Goal: Task Accomplishment & Management: Use online tool/utility

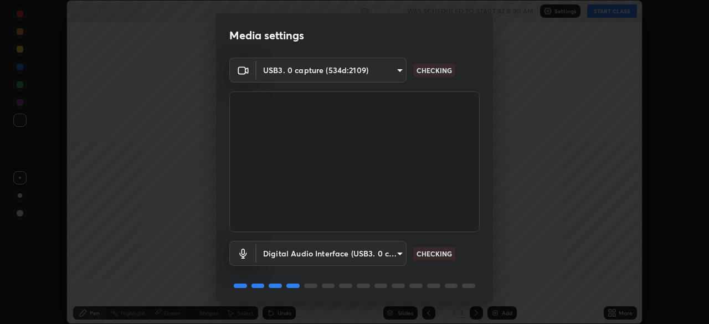
scroll to position [39, 0]
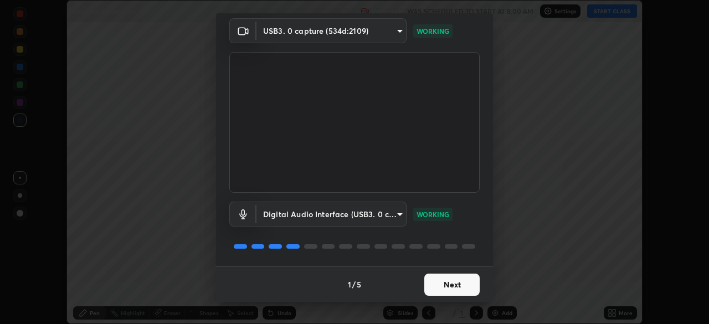
click at [443, 287] on button "Next" at bounding box center [451, 285] width 55 height 22
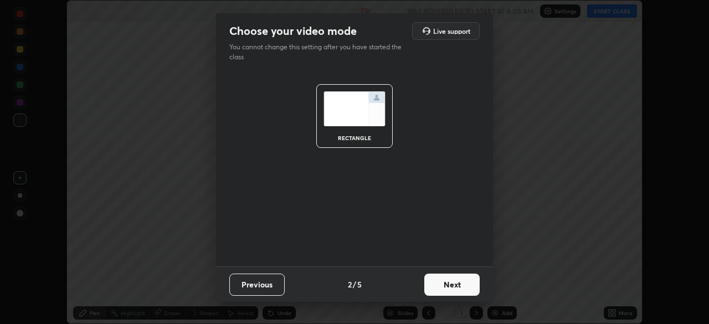
scroll to position [0, 0]
click at [446, 286] on button "Next" at bounding box center [451, 285] width 55 height 22
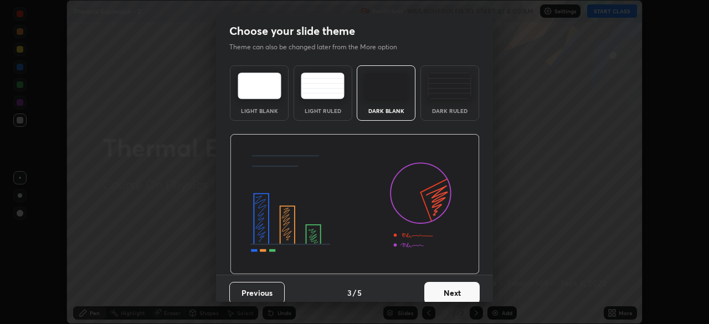
click at [447, 291] on button "Next" at bounding box center [451, 293] width 55 height 22
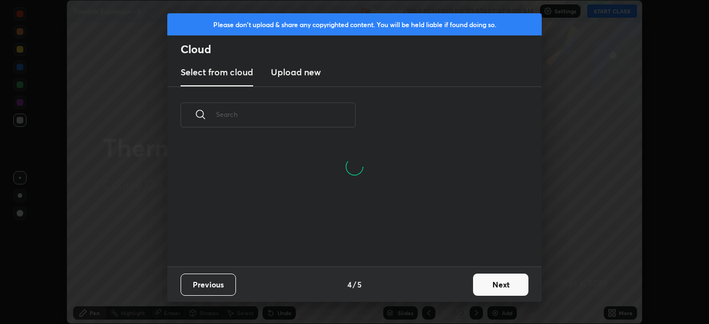
click at [492, 285] on button "Next" at bounding box center [500, 285] width 55 height 22
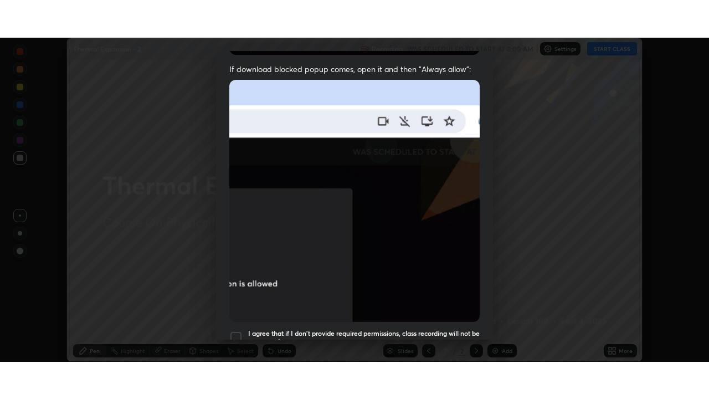
scroll to position [265, 0]
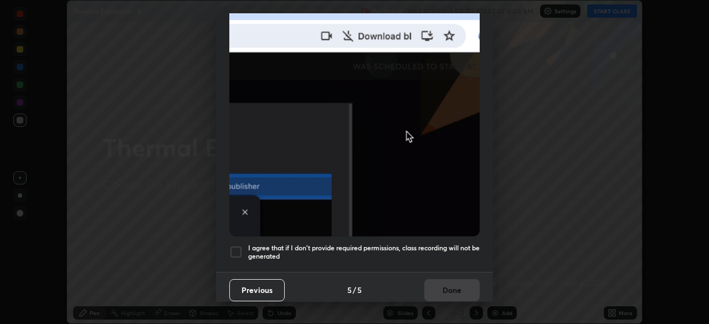
click at [234, 246] on div at bounding box center [235, 251] width 13 height 13
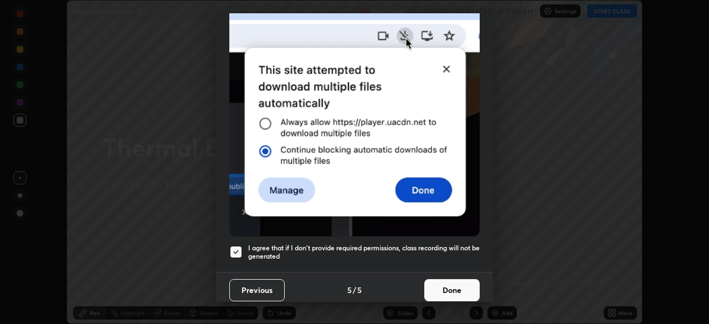
click at [450, 290] on button "Done" at bounding box center [451, 290] width 55 height 22
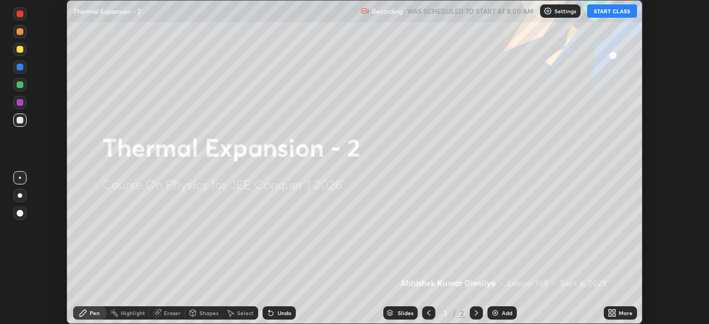
click at [614, 310] on icon at bounding box center [613, 311] width 3 height 3
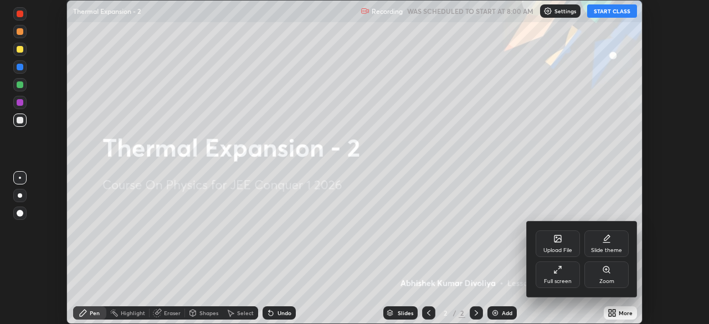
click at [557, 277] on div "Full screen" at bounding box center [557, 274] width 44 height 27
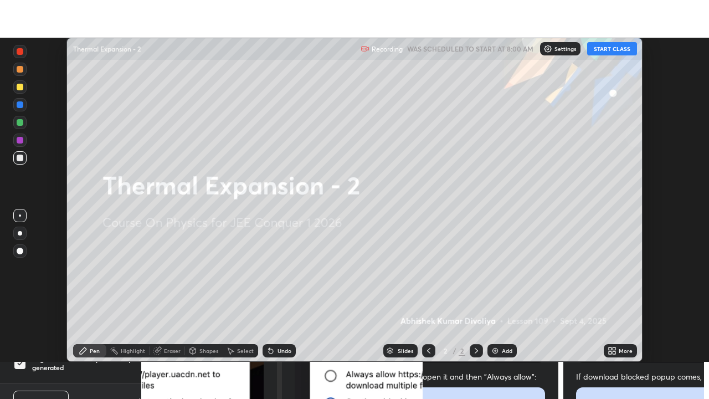
scroll to position [399, 709]
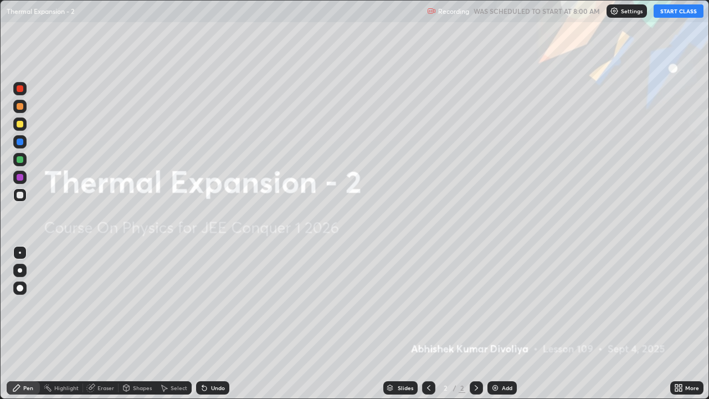
click at [676, 12] on button "START CLASS" at bounding box center [678, 10] width 50 height 13
click at [492, 323] on img at bounding box center [495, 387] width 9 height 9
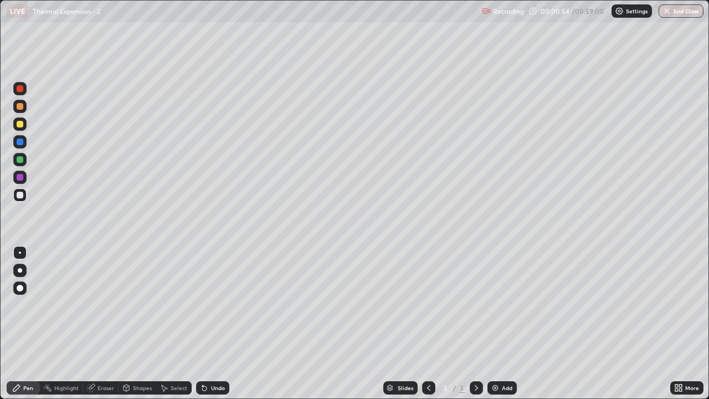
click at [22, 122] on div at bounding box center [20, 124] width 7 height 7
click at [20, 289] on div at bounding box center [20, 288] width 7 height 7
click at [136, 323] on div "Shapes" at bounding box center [142, 388] width 19 height 6
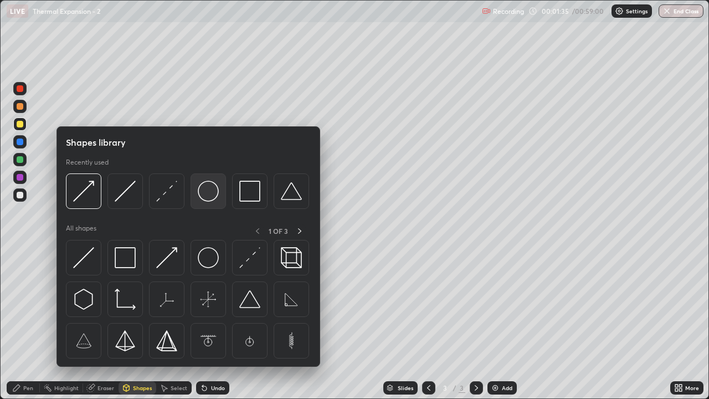
click at [210, 194] on img at bounding box center [208, 191] width 21 height 21
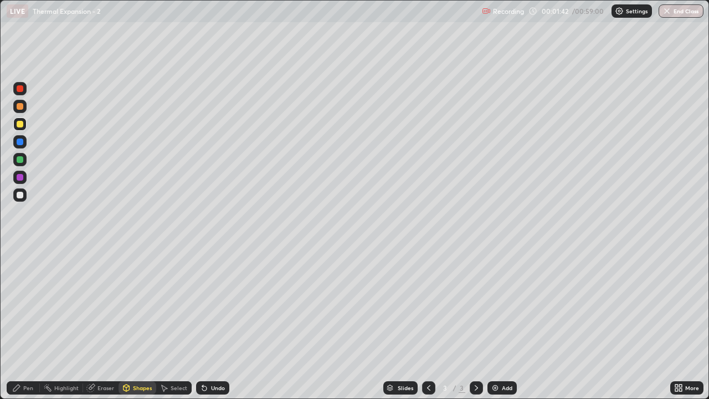
click at [141, 323] on div "Shapes" at bounding box center [142, 388] width 19 height 6
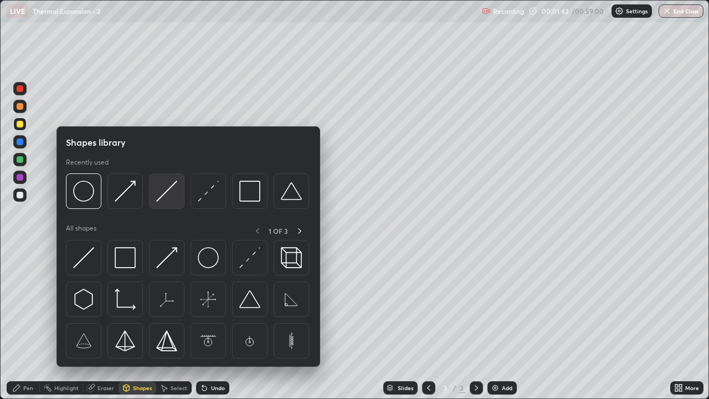
click at [164, 194] on img at bounding box center [166, 191] width 21 height 21
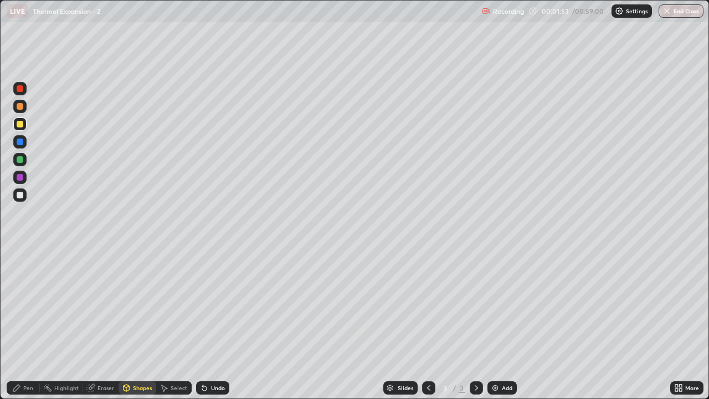
click at [21, 161] on div at bounding box center [20, 159] width 7 height 7
click at [28, 323] on div "Pen" at bounding box center [28, 388] width 10 height 6
click at [20, 197] on div at bounding box center [20, 195] width 7 height 7
click at [18, 106] on div at bounding box center [20, 106] width 7 height 7
click at [17, 195] on div at bounding box center [20, 195] width 7 height 7
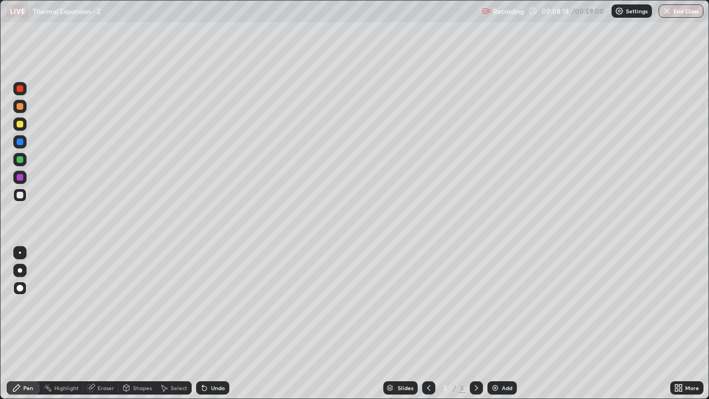
click at [20, 125] on div at bounding box center [20, 124] width 7 height 7
click at [17, 159] on div at bounding box center [20, 159] width 7 height 7
click at [493, 323] on img at bounding box center [495, 387] width 9 height 9
click at [20, 125] on div at bounding box center [20, 124] width 7 height 7
click at [142, 323] on div "Shapes" at bounding box center [142, 388] width 19 height 6
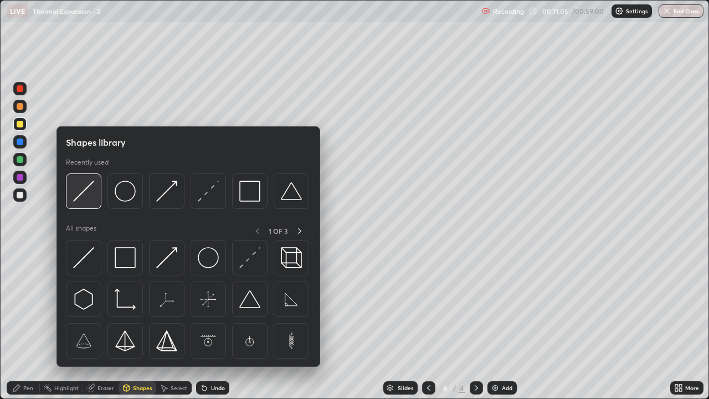
click at [93, 200] on img at bounding box center [83, 191] width 21 height 21
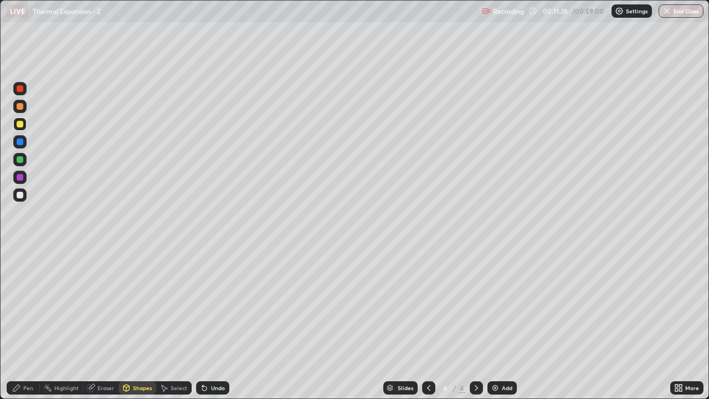
click at [102, 323] on div "Eraser" at bounding box center [105, 388] width 17 height 6
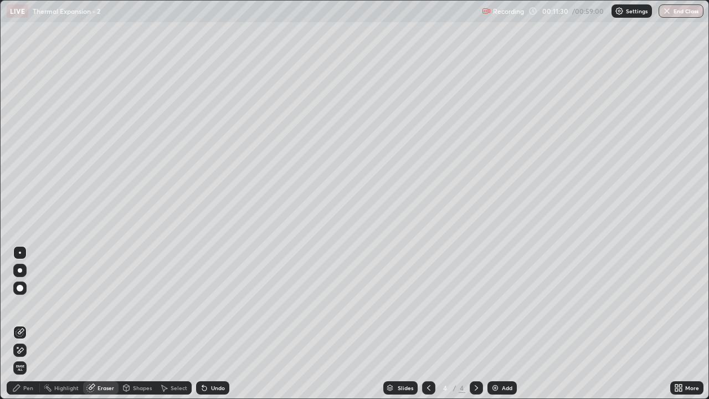
click at [32, 323] on div "Pen" at bounding box center [28, 388] width 10 height 6
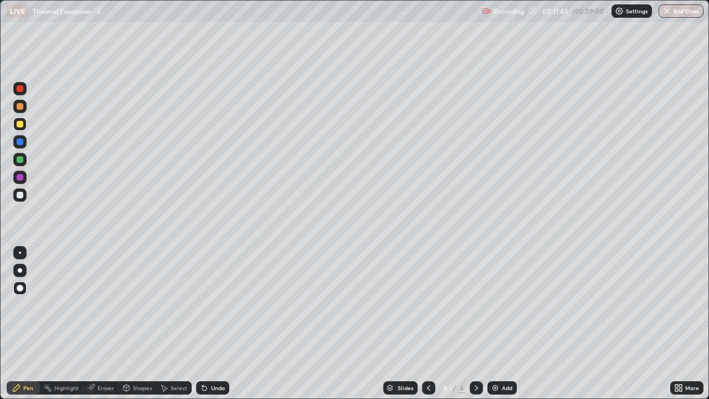
click at [19, 157] on div at bounding box center [20, 159] width 7 height 7
click at [218, 323] on div "Undo" at bounding box center [218, 388] width 14 height 6
click at [212, 323] on div "Undo" at bounding box center [218, 388] width 14 height 6
click at [21, 109] on div at bounding box center [20, 106] width 7 height 7
click at [494, 323] on img at bounding box center [495, 387] width 9 height 9
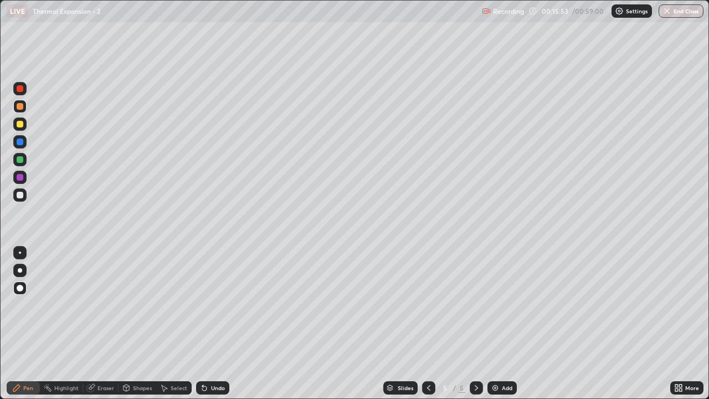
click at [21, 197] on div at bounding box center [20, 195] width 7 height 7
click at [22, 162] on div at bounding box center [19, 159] width 13 height 13
click at [141, 323] on div "Shapes" at bounding box center [142, 388] width 19 height 6
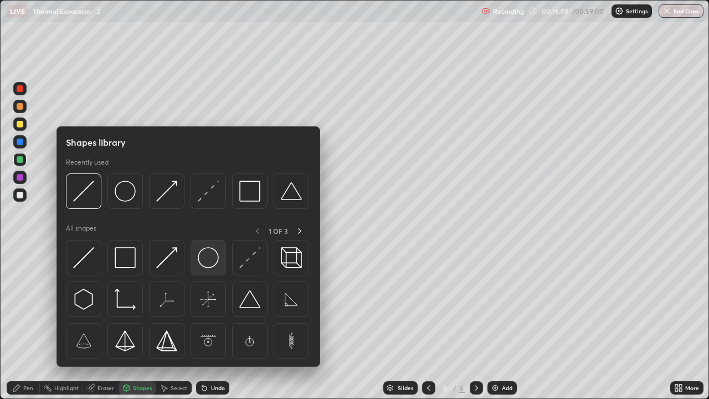
click at [210, 264] on img at bounding box center [208, 257] width 21 height 21
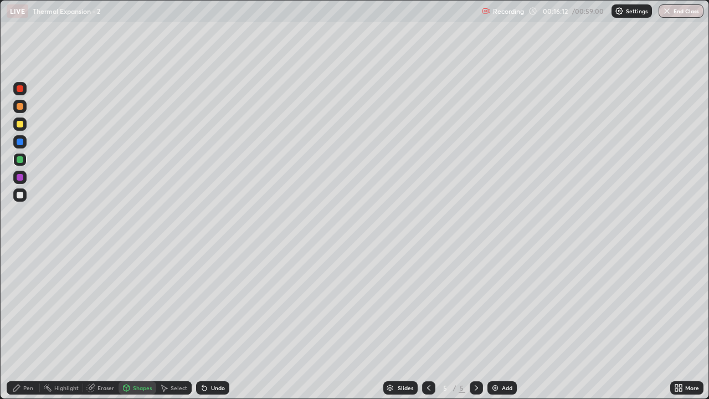
click at [143, 323] on div "Shapes" at bounding box center [142, 388] width 19 height 6
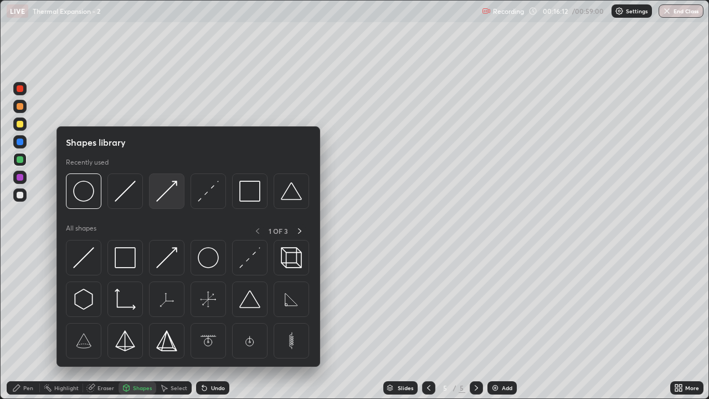
click at [169, 198] on img at bounding box center [166, 191] width 21 height 21
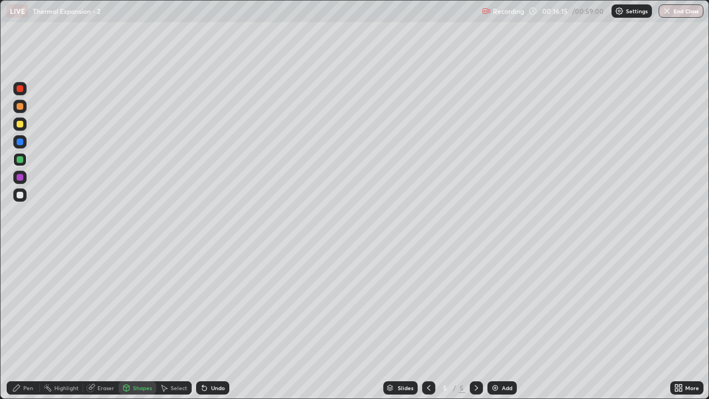
click at [29, 323] on div "Pen" at bounding box center [23, 387] width 33 height 13
click at [20, 178] on div at bounding box center [20, 177] width 7 height 7
click at [22, 197] on div at bounding box center [20, 195] width 7 height 7
click at [17, 125] on div at bounding box center [20, 124] width 7 height 7
click at [22, 160] on div at bounding box center [20, 159] width 7 height 7
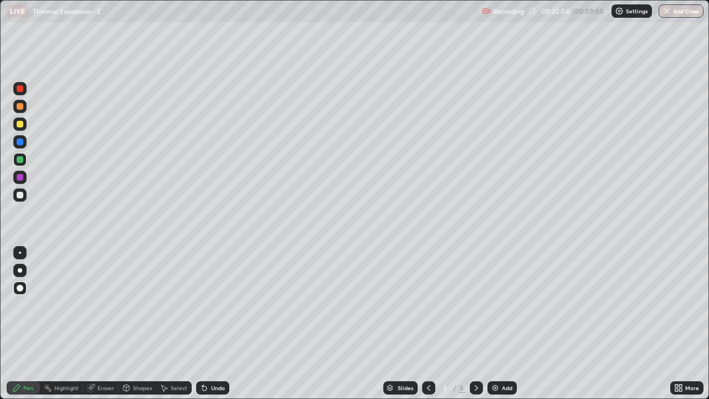
click at [215, 323] on div "Undo" at bounding box center [218, 388] width 14 height 6
click at [15, 197] on div at bounding box center [19, 194] width 13 height 13
click at [18, 108] on div at bounding box center [20, 106] width 7 height 7
click at [497, 323] on img at bounding box center [495, 387] width 9 height 9
click at [139, 323] on div "Shapes" at bounding box center [138, 387] width 38 height 13
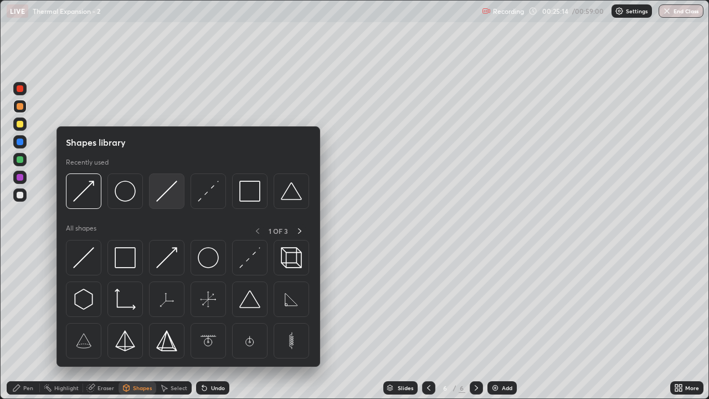
click at [169, 195] on img at bounding box center [166, 191] width 21 height 21
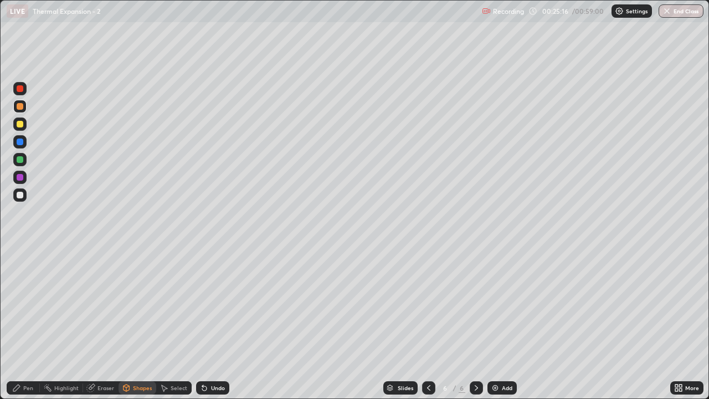
click at [23, 125] on div at bounding box center [20, 124] width 7 height 7
click at [30, 323] on div "Pen" at bounding box center [28, 388] width 10 height 6
click at [22, 161] on div at bounding box center [20, 159] width 7 height 7
click at [18, 195] on div at bounding box center [20, 195] width 7 height 7
click at [143, 323] on div "Shapes" at bounding box center [142, 388] width 19 height 6
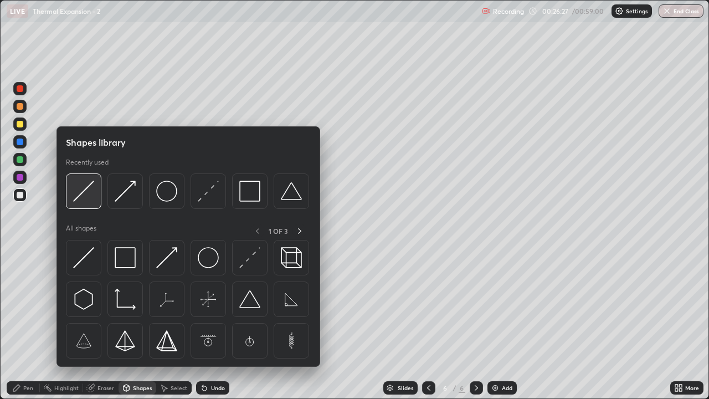
click at [90, 199] on img at bounding box center [83, 191] width 21 height 21
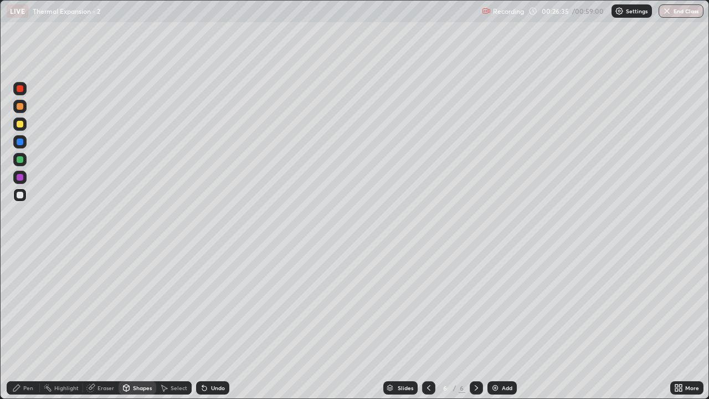
click at [30, 323] on div "Pen" at bounding box center [28, 388] width 10 height 6
click at [19, 125] on div at bounding box center [20, 124] width 7 height 7
click at [21, 198] on div at bounding box center [20, 195] width 7 height 7
click at [20, 125] on div at bounding box center [20, 124] width 7 height 7
click at [17, 192] on div at bounding box center [19, 194] width 13 height 13
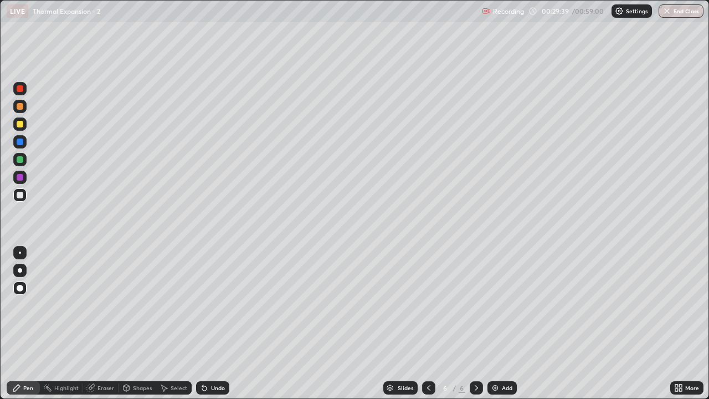
click at [20, 142] on div at bounding box center [20, 141] width 7 height 7
click at [497, 323] on img at bounding box center [495, 387] width 9 height 9
click at [22, 127] on div at bounding box center [19, 123] width 13 height 13
click at [24, 159] on div at bounding box center [19, 159] width 13 height 13
click at [23, 125] on div at bounding box center [20, 124] width 7 height 7
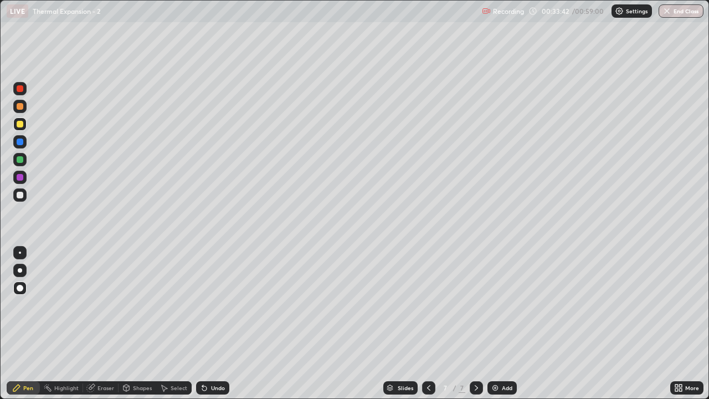
click at [217, 323] on div "Undo" at bounding box center [218, 388] width 14 height 6
click at [18, 161] on div at bounding box center [20, 159] width 7 height 7
click at [21, 197] on div at bounding box center [20, 195] width 7 height 7
click at [494, 323] on img at bounding box center [495, 387] width 9 height 9
click at [138, 323] on div "Shapes" at bounding box center [142, 388] width 19 height 6
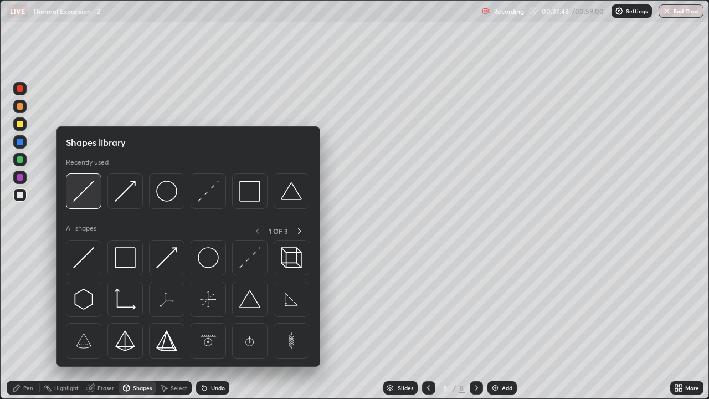
click at [95, 198] on div at bounding box center [83, 190] width 35 height 35
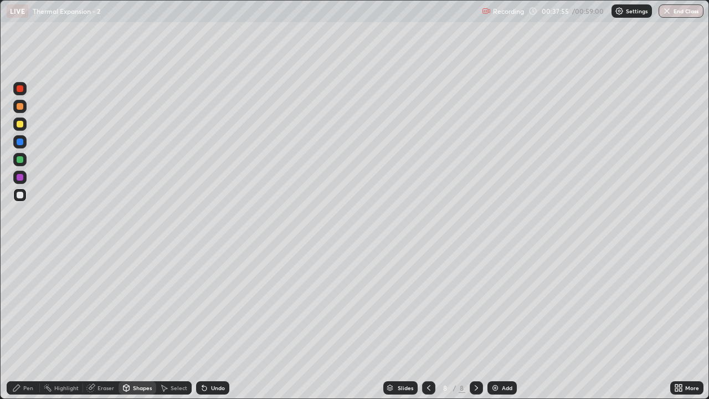
click at [20, 125] on div at bounding box center [20, 124] width 7 height 7
click at [28, 323] on div "Pen" at bounding box center [28, 388] width 10 height 6
click at [24, 157] on div at bounding box center [19, 159] width 13 height 13
click at [18, 141] on div at bounding box center [20, 141] width 7 height 7
click at [133, 323] on div "Shapes" at bounding box center [142, 388] width 19 height 6
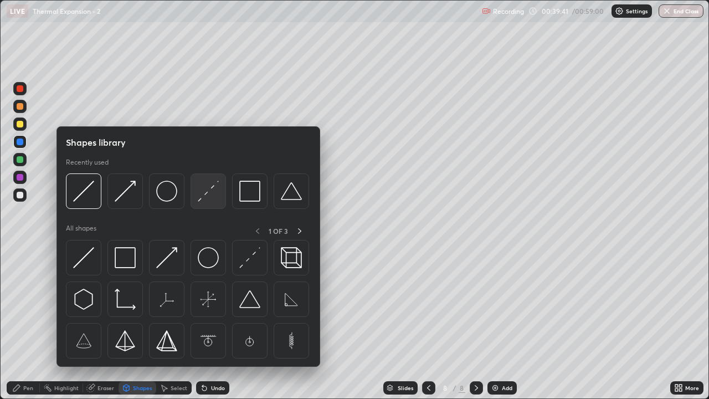
click at [205, 194] on img at bounding box center [208, 191] width 21 height 21
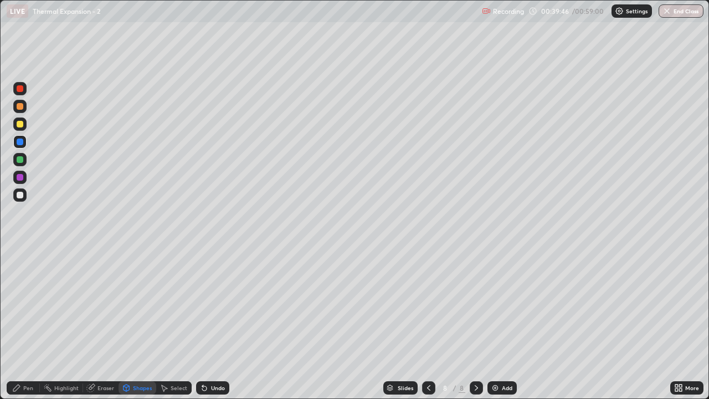
click at [140, 323] on div "Shapes" at bounding box center [142, 388] width 19 height 6
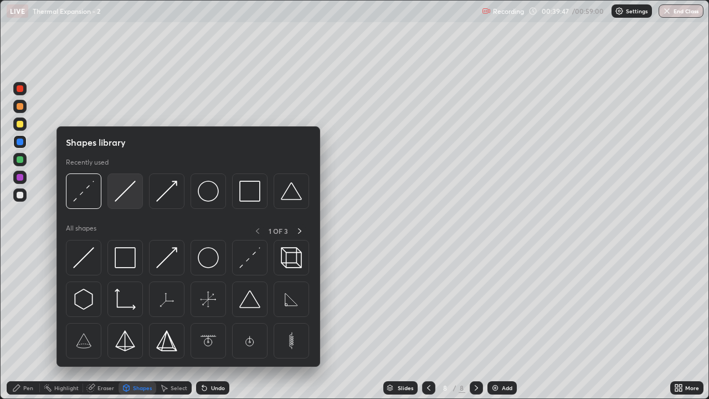
click at [135, 196] on img at bounding box center [125, 191] width 21 height 21
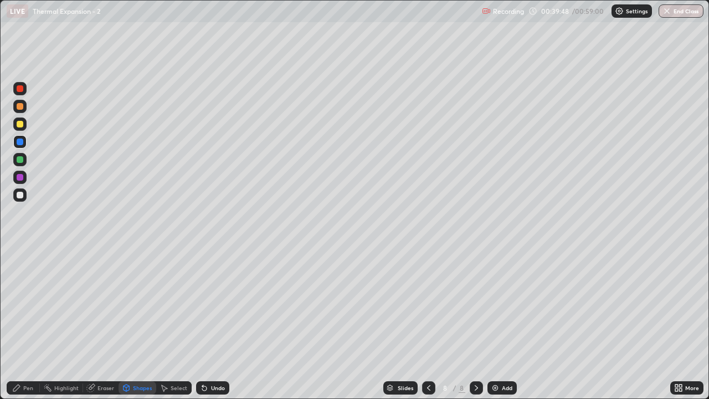
click at [18, 108] on div at bounding box center [20, 106] width 7 height 7
click at [30, 323] on div "Pen" at bounding box center [23, 387] width 33 height 13
click at [20, 195] on div at bounding box center [20, 195] width 7 height 7
click at [102, 323] on div "Eraser" at bounding box center [105, 388] width 17 height 6
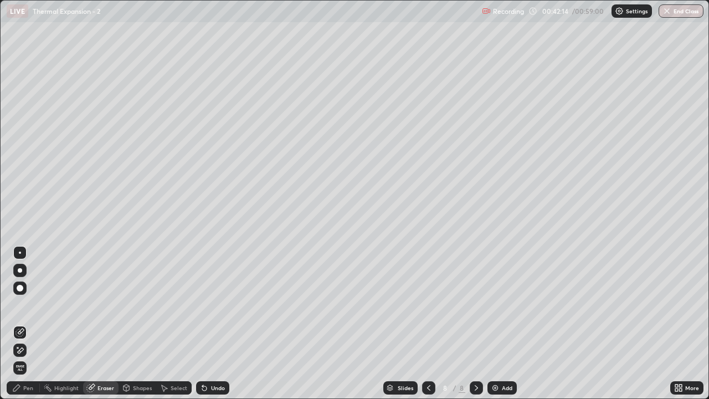
click at [28, 323] on div "Pen" at bounding box center [23, 387] width 33 height 13
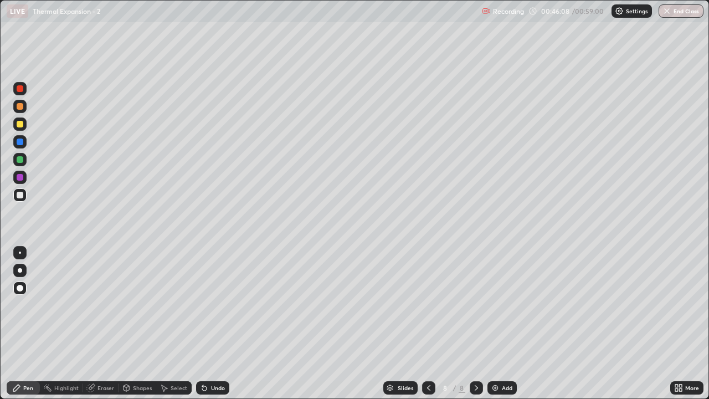
click at [499, 323] on div "Add" at bounding box center [501, 387] width 29 height 13
click at [135, 323] on div "Shapes" at bounding box center [138, 387] width 38 height 13
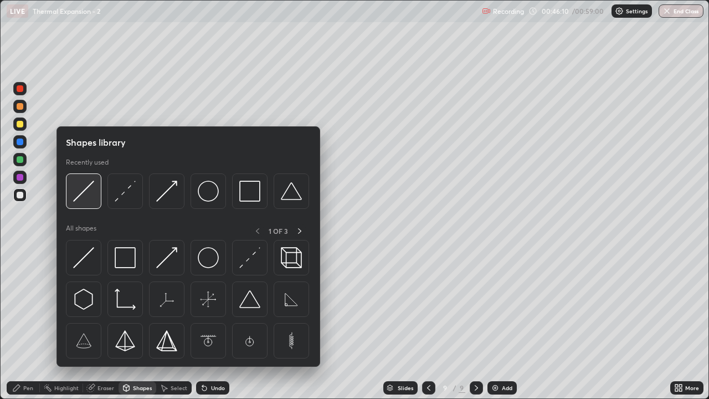
click at [94, 200] on img at bounding box center [83, 191] width 21 height 21
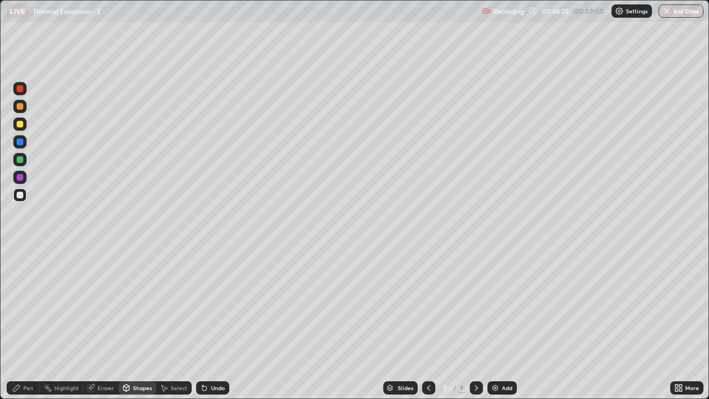
click at [217, 323] on div "Undo" at bounding box center [218, 388] width 14 height 6
click at [217, 323] on div "Undo" at bounding box center [212, 387] width 33 height 13
click at [22, 162] on div at bounding box center [20, 159] width 7 height 7
click at [30, 323] on div "Pen" at bounding box center [28, 388] width 10 height 6
click at [138, 323] on div "Shapes" at bounding box center [138, 387] width 38 height 13
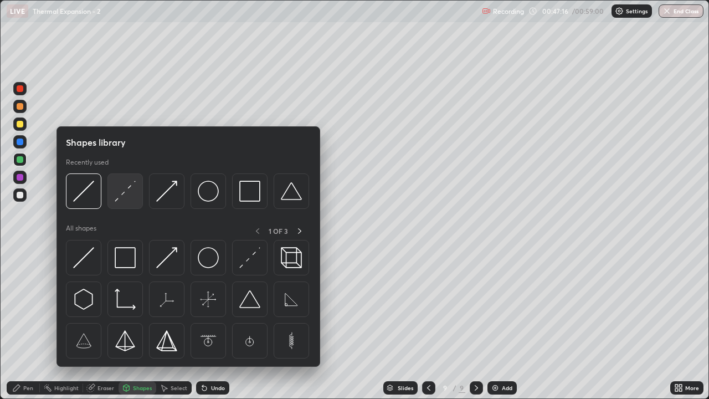
click at [132, 195] on img at bounding box center [125, 191] width 21 height 21
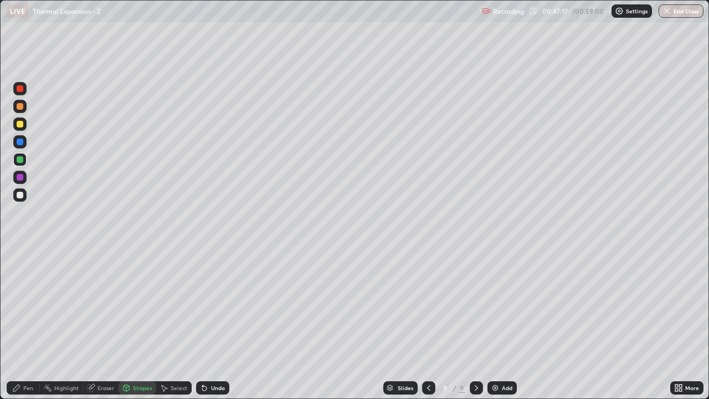
click at [19, 124] on div at bounding box center [20, 124] width 7 height 7
click at [24, 323] on div "Pen" at bounding box center [28, 388] width 10 height 6
click at [141, 323] on div "Shapes" at bounding box center [142, 388] width 19 height 6
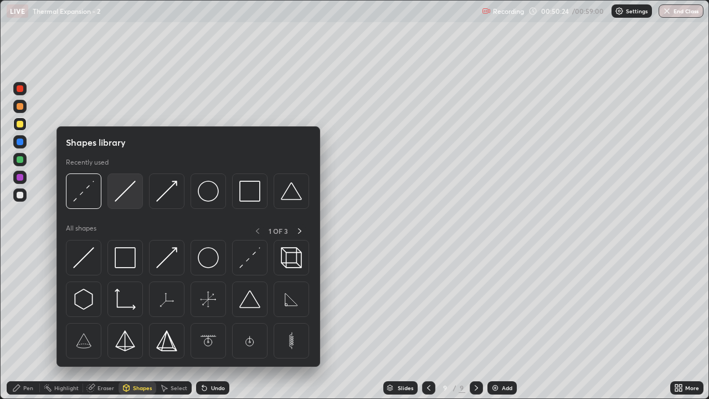
click at [120, 200] on img at bounding box center [125, 191] width 21 height 21
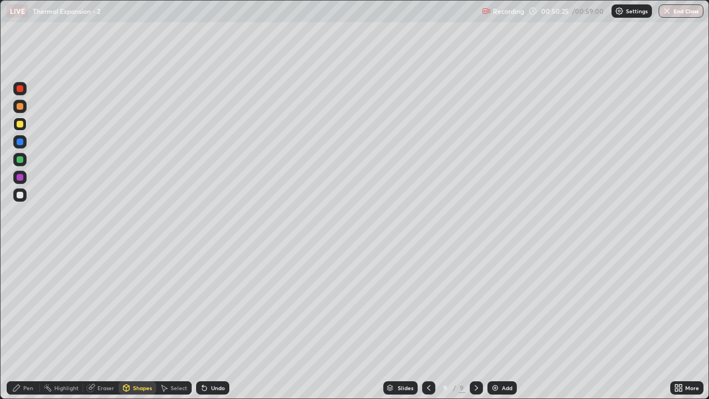
click at [20, 199] on div at bounding box center [19, 194] width 13 height 13
click at [145, 323] on div "Shapes" at bounding box center [142, 388] width 19 height 6
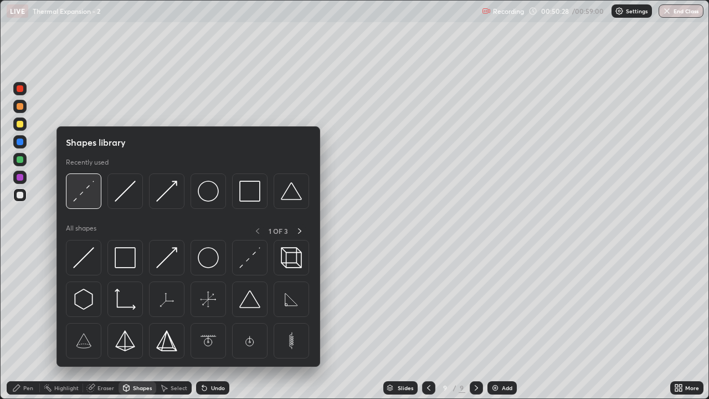
click at [93, 200] on img at bounding box center [83, 191] width 21 height 21
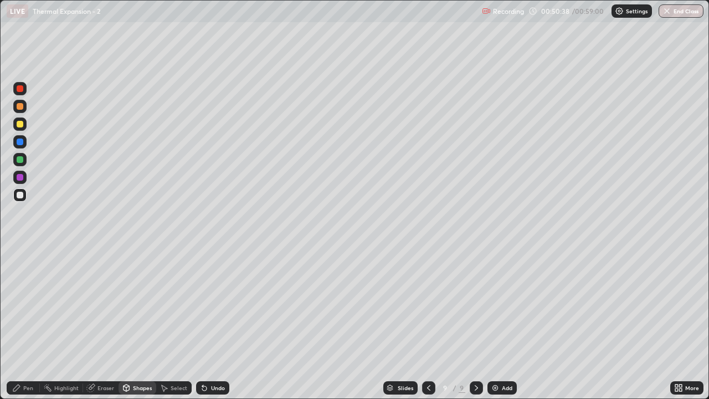
click at [215, 323] on div "Undo" at bounding box center [218, 388] width 14 height 6
click at [17, 104] on div at bounding box center [20, 106] width 7 height 7
click at [35, 323] on div "Pen" at bounding box center [23, 387] width 33 height 13
click at [24, 160] on div at bounding box center [19, 159] width 13 height 13
click at [22, 128] on div at bounding box center [19, 123] width 13 height 13
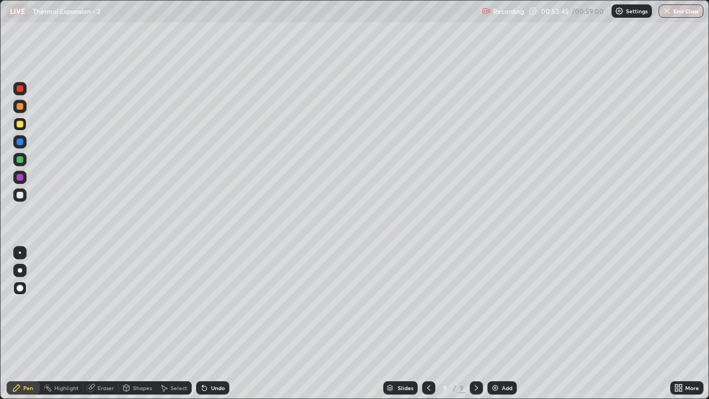
click at [19, 196] on div at bounding box center [20, 195] width 7 height 7
click at [18, 158] on div at bounding box center [20, 159] width 7 height 7
click at [20, 91] on div at bounding box center [20, 88] width 7 height 7
click at [20, 106] on div at bounding box center [20, 106] width 7 height 7
click at [19, 199] on div at bounding box center [19, 194] width 13 height 13
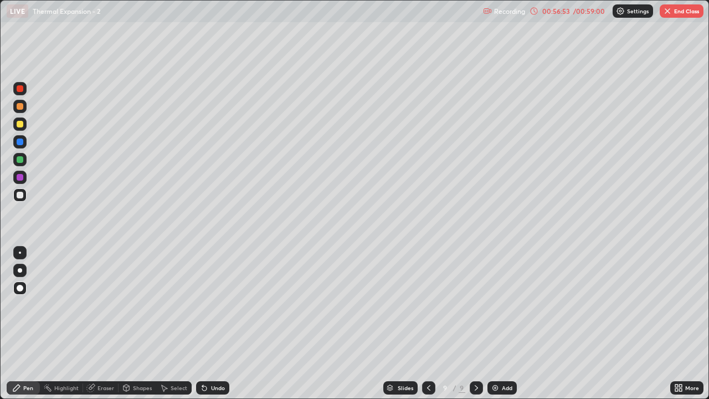
click at [682, 12] on button "End Class" at bounding box center [682, 10] width 44 height 13
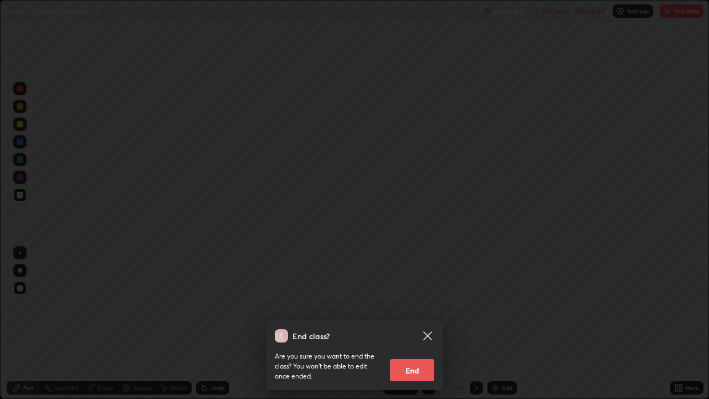
click at [420, 323] on button "End" at bounding box center [412, 370] width 44 height 22
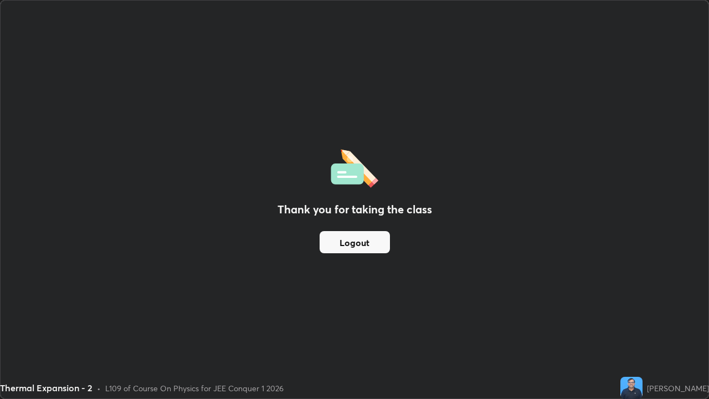
click at [379, 244] on button "Logout" at bounding box center [355, 242] width 70 height 22
